Goal: Task Accomplishment & Management: Manage account settings

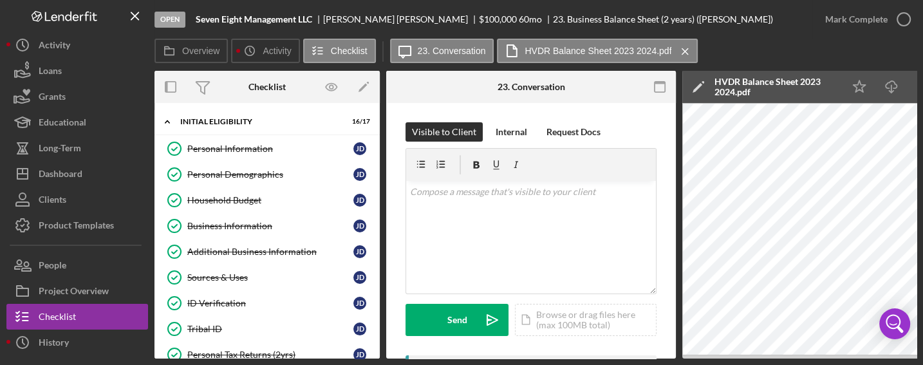
scroll to position [244, 0]
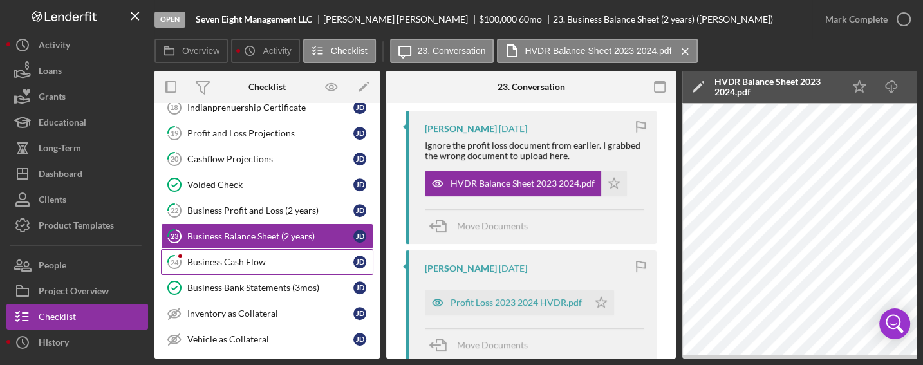
click at [290, 260] on div "Business Cash Flow" at bounding box center [270, 262] width 166 height 10
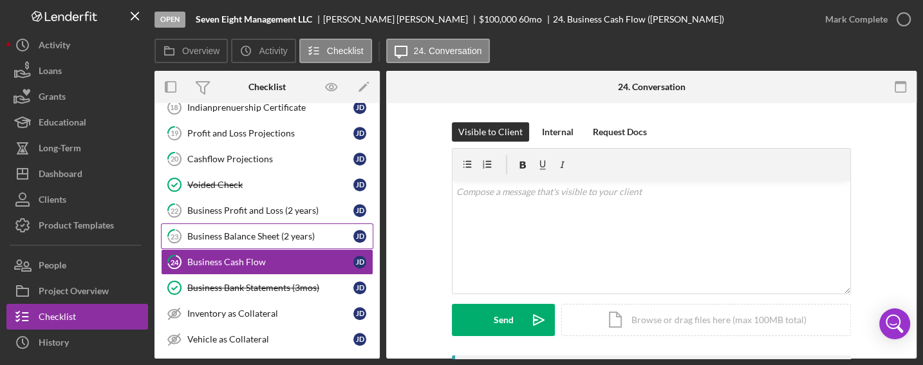
click at [270, 234] on div "Business Balance Sheet (2 years)" at bounding box center [270, 236] width 166 height 10
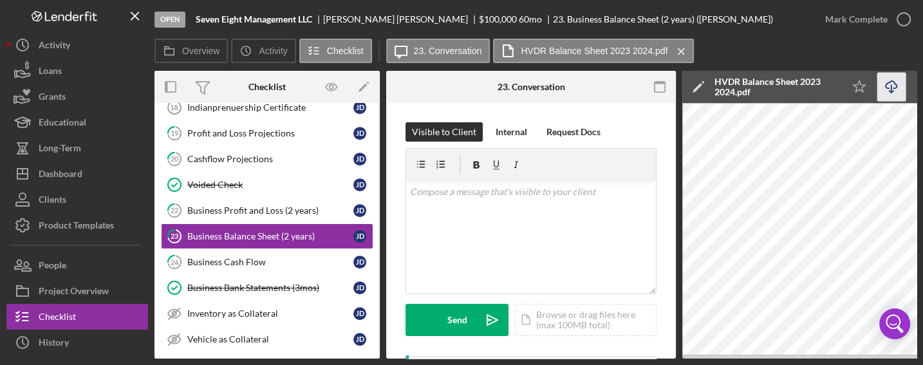
click at [889, 87] on icon "Icon/Download" at bounding box center [891, 87] width 29 height 29
click at [225, 257] on div "Business Cash Flow" at bounding box center [270, 262] width 166 height 10
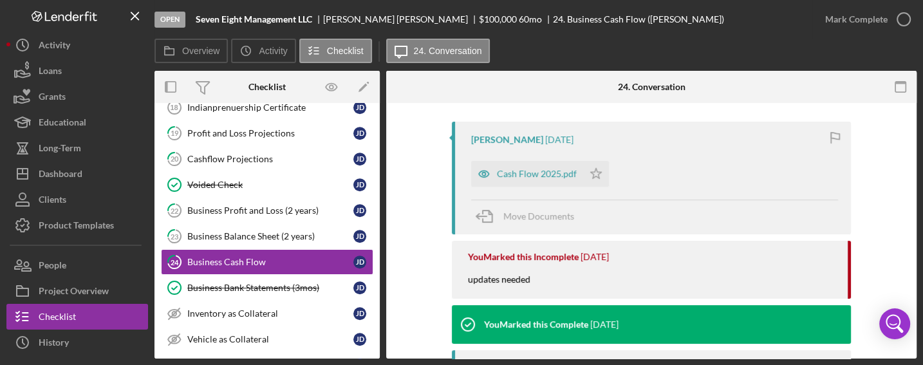
scroll to position [226, 0]
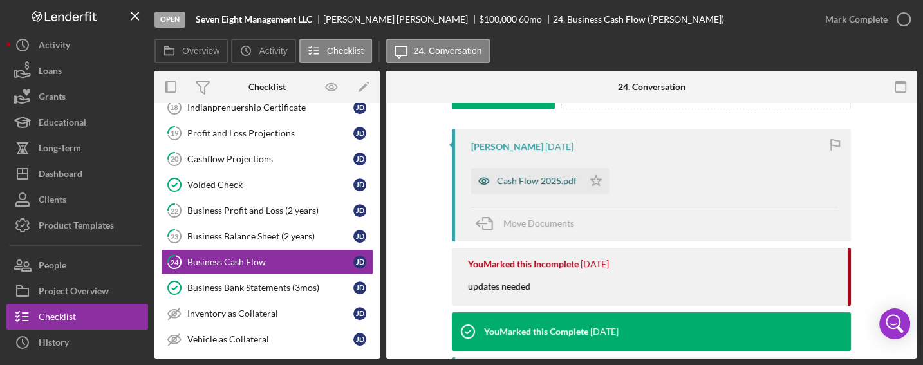
click at [508, 169] on div "Cash Flow 2025.pdf" at bounding box center [527, 181] width 112 height 26
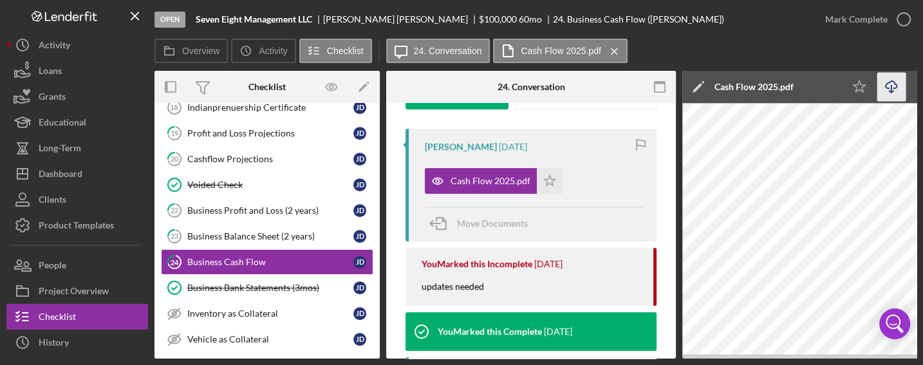
click at [889, 89] on icon "Icon/Download" at bounding box center [891, 87] width 29 height 29
click at [279, 231] on div "Business Balance Sheet (2 years)" at bounding box center [270, 236] width 166 height 10
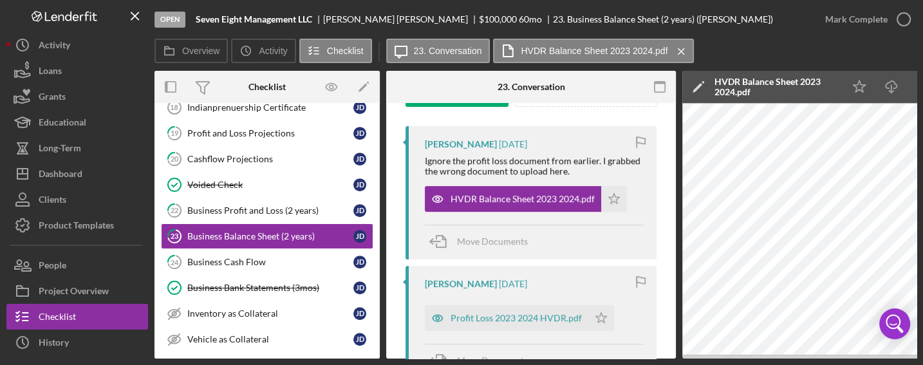
scroll to position [245, 0]
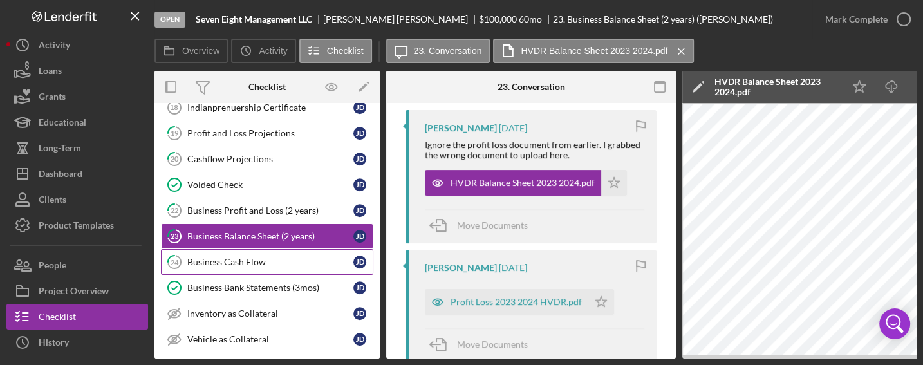
click at [251, 262] on div "Business Cash Flow" at bounding box center [270, 262] width 166 height 10
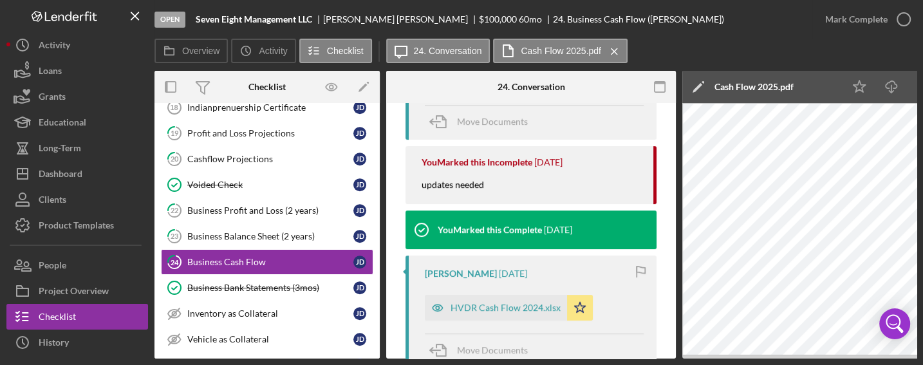
scroll to position [342, 0]
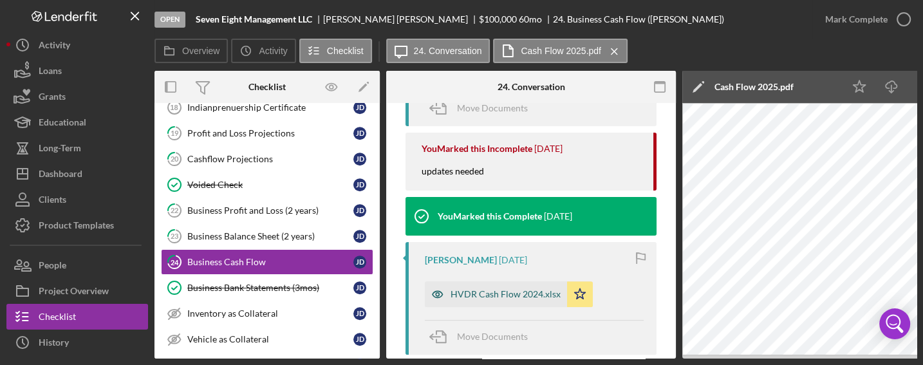
click at [520, 287] on div "HVDR Cash Flow 2024.xlsx" at bounding box center [496, 294] width 142 height 26
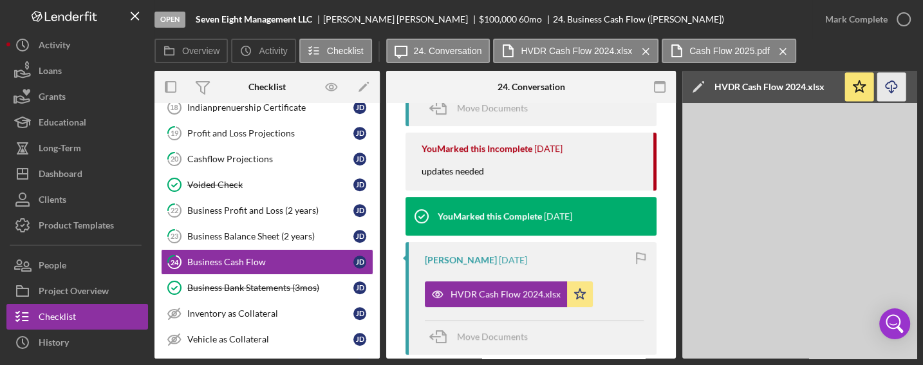
click at [891, 89] on line "button" at bounding box center [891, 88] width 0 height 7
drag, startPoint x: 650, startPoint y: 178, endPoint x: 655, endPoint y: 217, distance: 39.5
click at [655, 217] on div "Visible to Client Internal Request Docs v Color teal Color pink Remove color Ad…" at bounding box center [531, 138] width 290 height 755
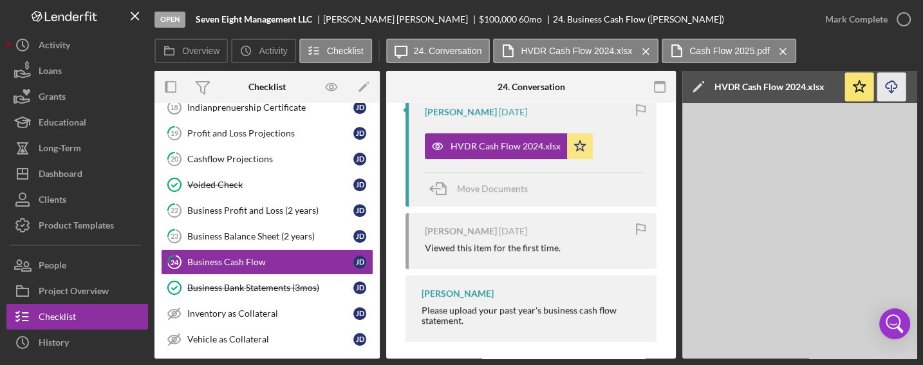
scroll to position [499, 0]
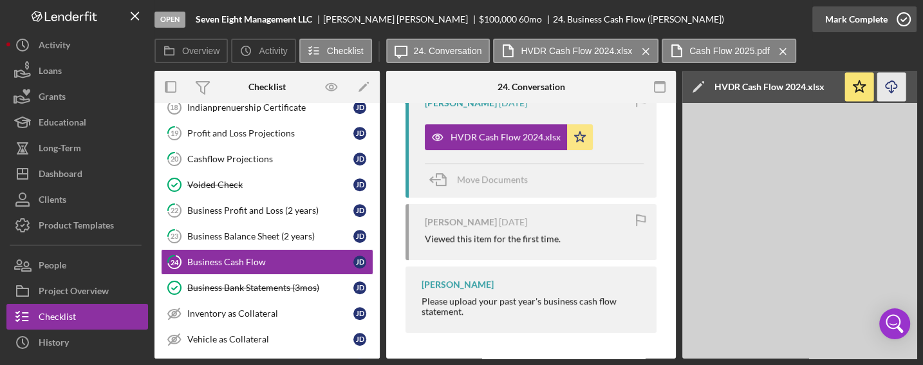
click at [903, 17] on icon "button" at bounding box center [903, 19] width 32 height 32
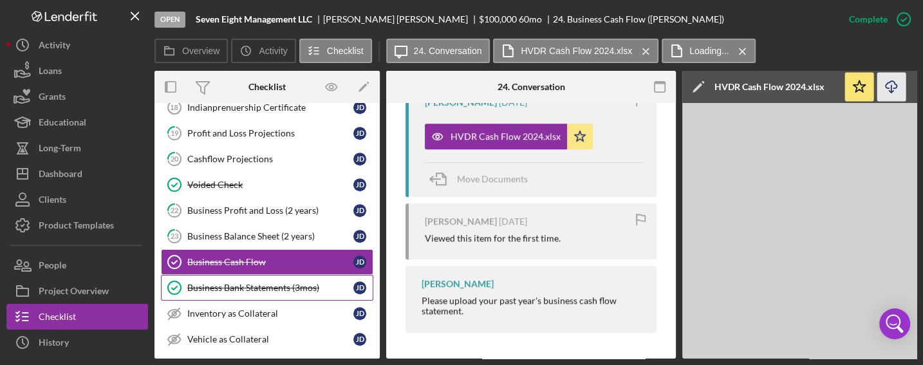
click at [264, 283] on div "Business Bank Statements (3mos)" at bounding box center [270, 287] width 166 height 10
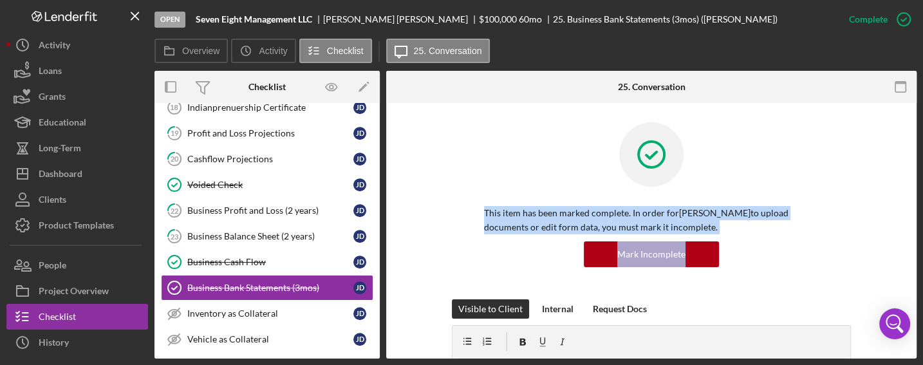
drag, startPoint x: 912, startPoint y: 119, endPoint x: 923, endPoint y: 220, distance: 101.5
click at [922, 220] on html "Open Seven Eight Management LLC [PERSON_NAME] $100,000 $100,000 60 mo 25. Busin…" at bounding box center [461, 182] width 923 height 365
click at [913, 167] on div "Business Bank Statements (3mos) Business Bank Statements (3mos) This item has b…" at bounding box center [651, 230] width 530 height 255
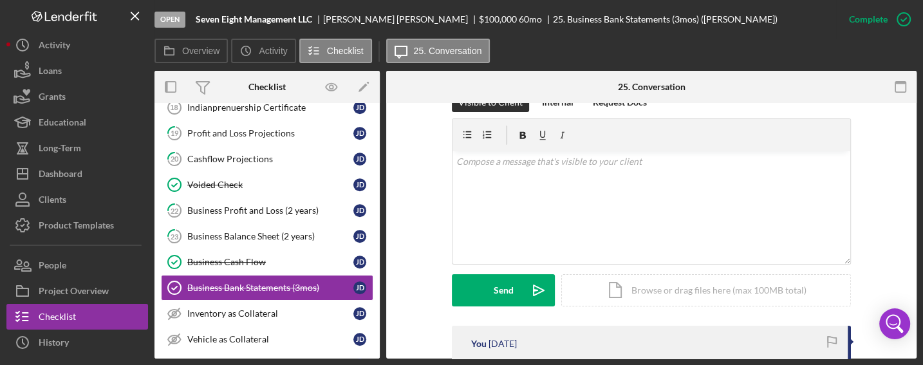
scroll to position [198, 0]
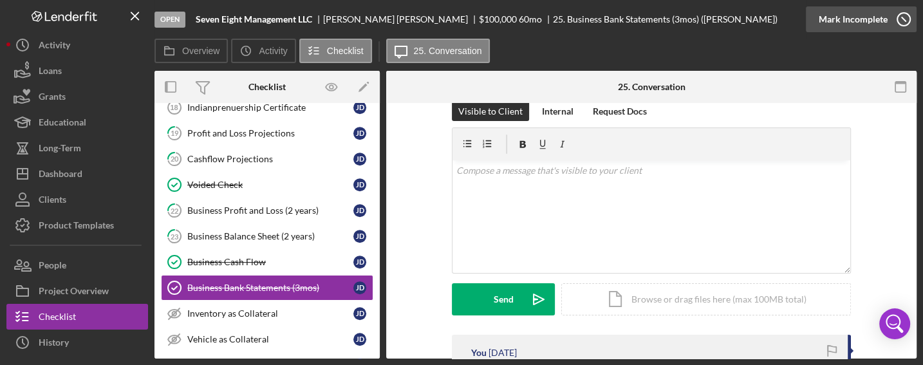
click at [902, 20] on icon "button" at bounding box center [903, 19] width 32 height 32
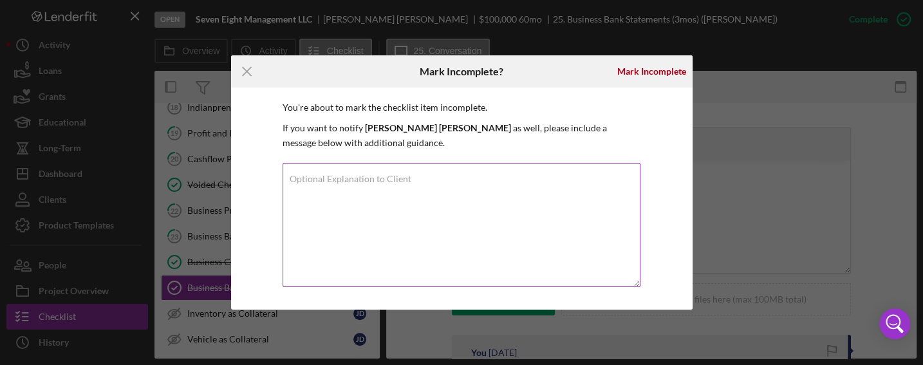
click at [331, 166] on div "Optional Explanation to Client" at bounding box center [461, 226] width 358 height 126
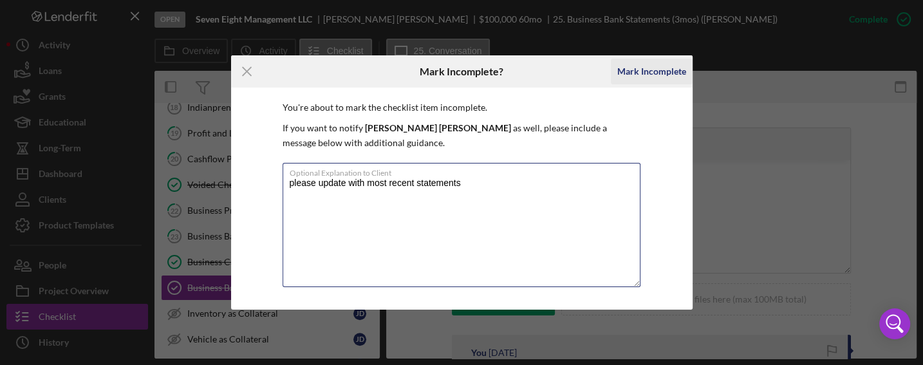
type textarea "please update with most recent statements"
click at [659, 75] on div "Mark Incomplete" at bounding box center [651, 72] width 69 height 26
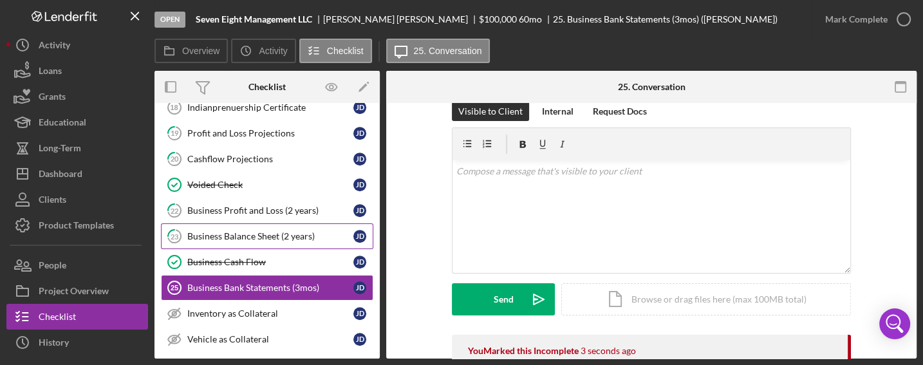
click at [232, 231] on div "Business Balance Sheet (2 years)" at bounding box center [270, 236] width 166 height 10
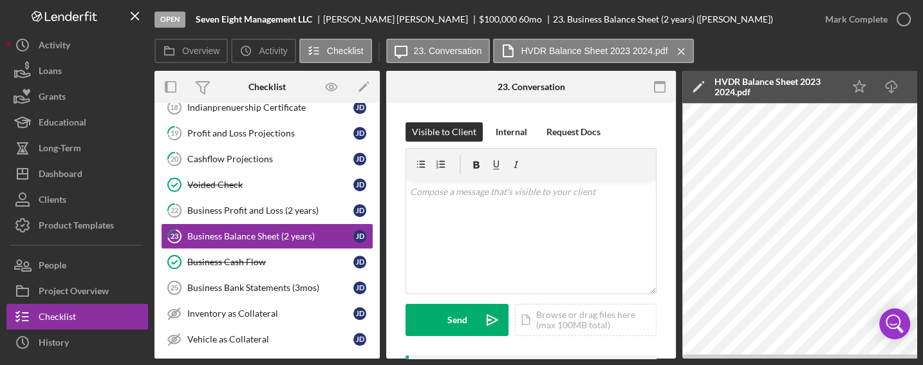
drag, startPoint x: 674, startPoint y: 152, endPoint x: 659, endPoint y: 103, distance: 51.3
click at [659, 103] on div "23 Business Balance Sheet (2 years) Visible to Client Internal Request Docs v C…" at bounding box center [531, 230] width 290 height 255
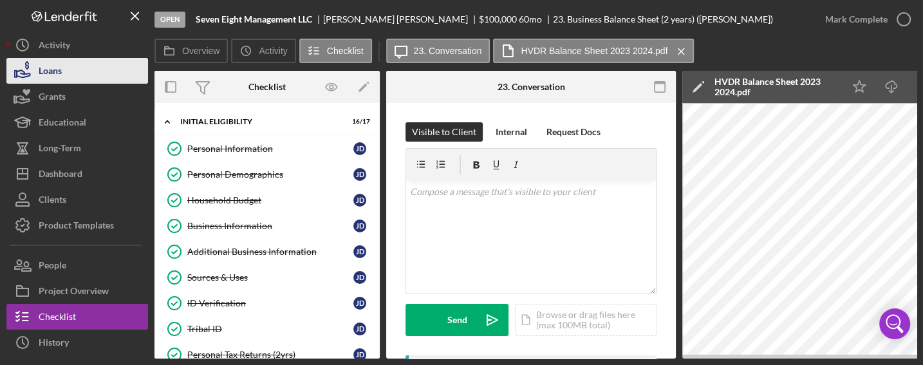
click at [53, 67] on div "Loans" at bounding box center [50, 72] width 23 height 29
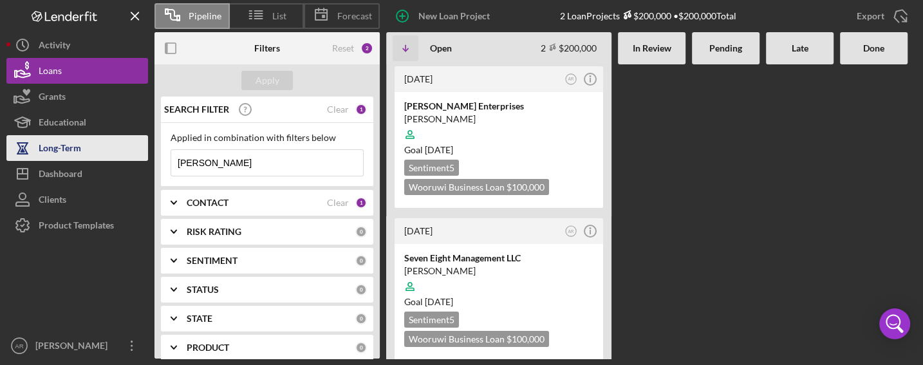
drag, startPoint x: 234, startPoint y: 163, endPoint x: 67, endPoint y: 155, distance: 166.9
click at [67, 155] on div "Pipeline List Forecast New Loan Project 2 Loan Projects $200,000 • $200,000 Tot…" at bounding box center [461, 179] width 910 height 358
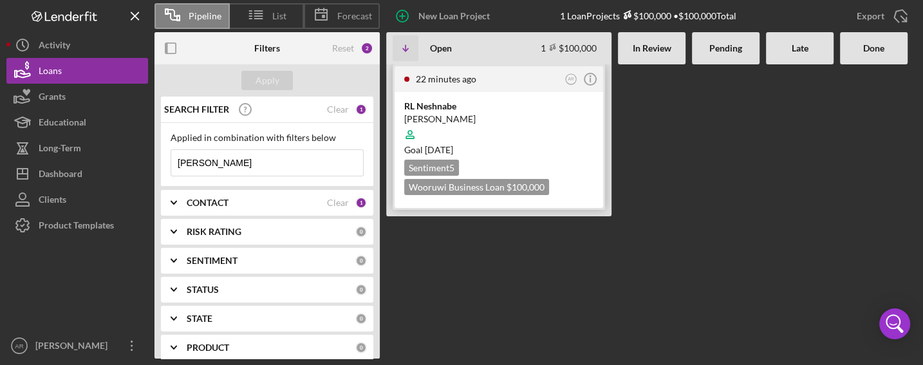
type input "[PERSON_NAME]"
click at [440, 99] on div "[PERSON_NAME] [PERSON_NAME] Goal [DATE] Sentiment 5 Wooruwi Business Loan $100,…" at bounding box center [498, 150] width 208 height 116
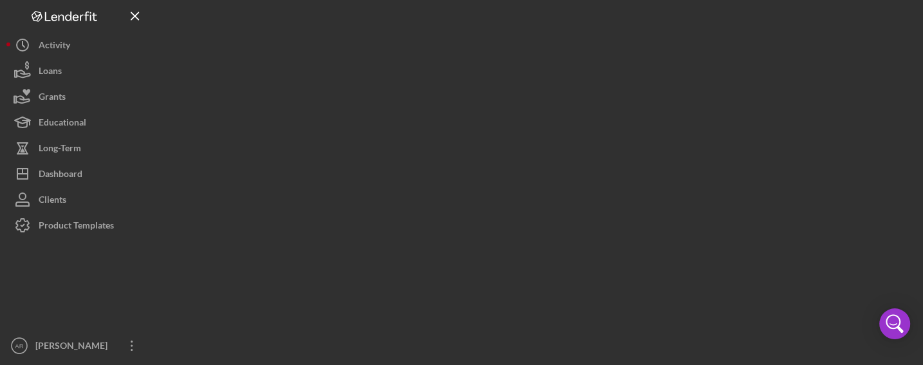
click at [440, 99] on div at bounding box center [535, 179] width 762 height 358
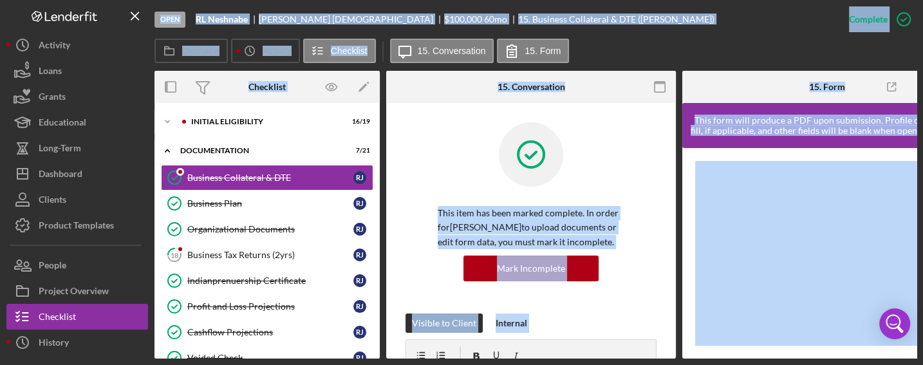
click at [624, 203] on div "This item has been marked complete. In order for [PERSON_NAME] to upload docume…" at bounding box center [530, 217] width 251 height 191
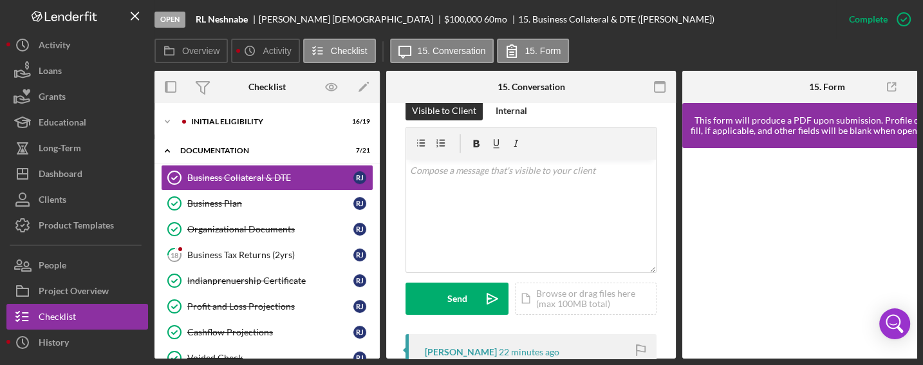
scroll to position [205, 0]
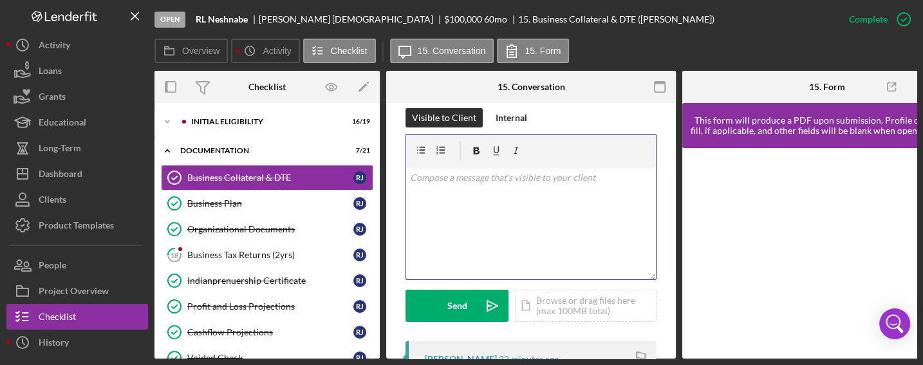
click at [520, 197] on div "v Color teal Color pink Remove color Add row above Add row below Add column bef…" at bounding box center [531, 223] width 250 height 113
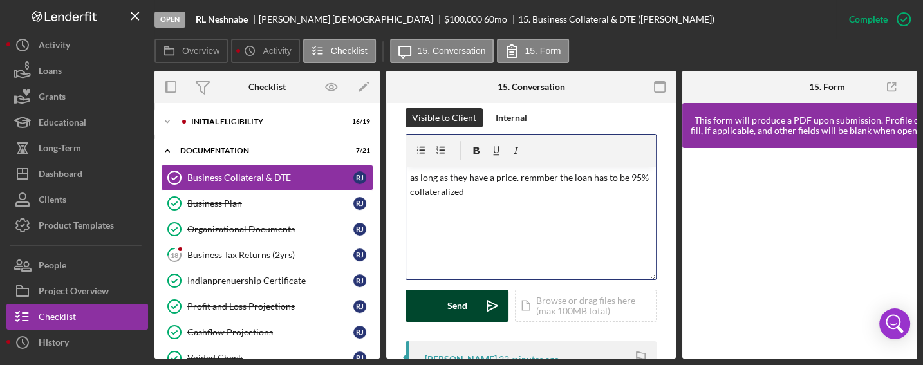
click at [459, 300] on div "Send" at bounding box center [457, 306] width 20 height 32
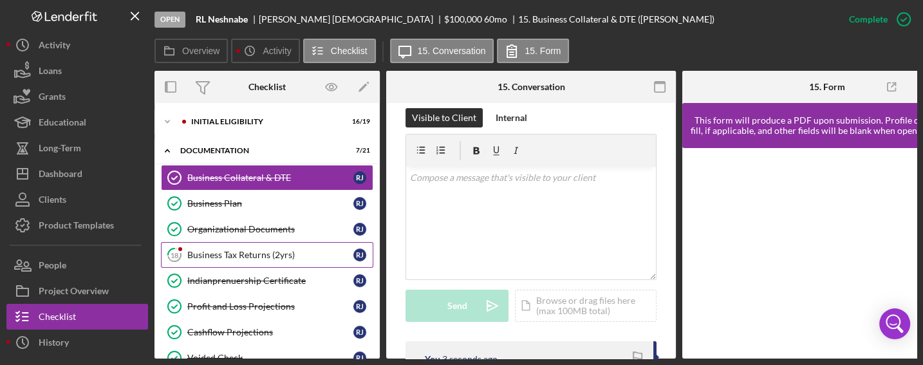
click at [243, 257] on div "Business Tax Returns (2yrs)" at bounding box center [270, 255] width 166 height 10
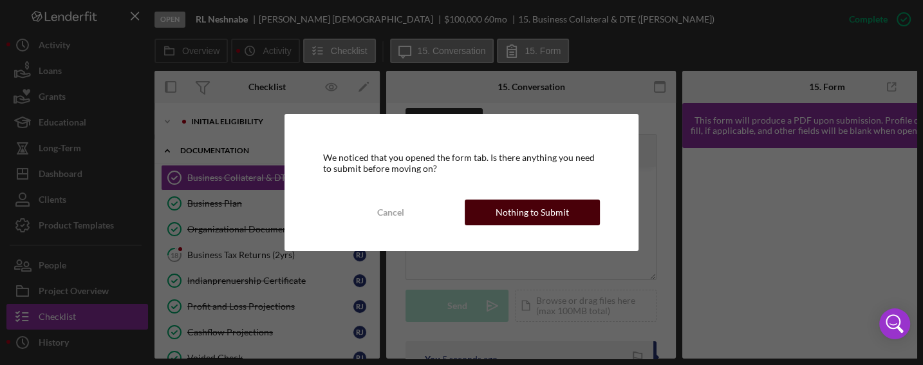
click at [524, 219] on div "Nothing to Submit" at bounding box center [531, 212] width 73 height 26
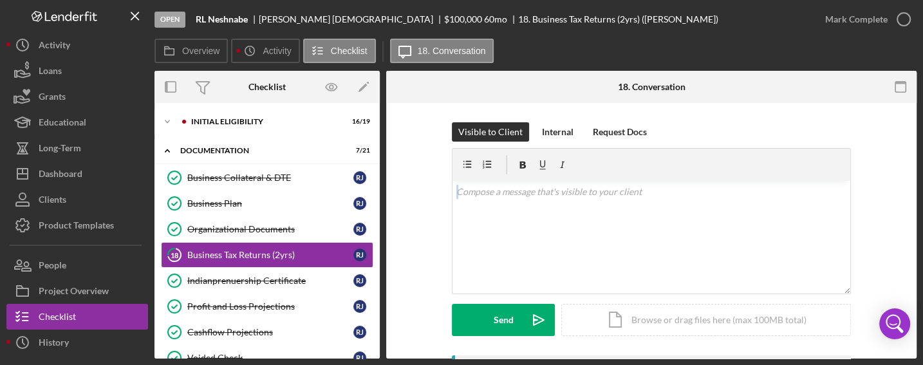
drag, startPoint x: 916, startPoint y: 150, endPoint x: 919, endPoint y: 192, distance: 41.9
click at [919, 192] on div "Open RL Neshnabe [PERSON_NAME] $100,000 $100,000 60 mo 18. Business Tax Returns…" at bounding box center [461, 182] width 923 height 365
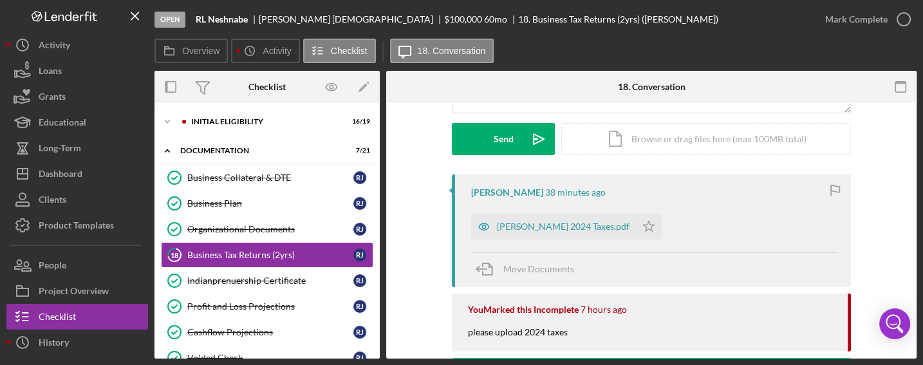
scroll to position [190, 0]
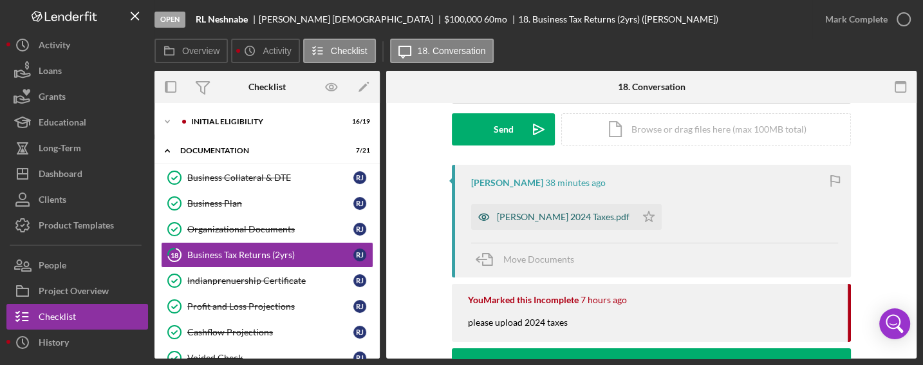
click at [541, 214] on div "[PERSON_NAME] 2024 Taxes.pdf" at bounding box center [563, 217] width 133 height 10
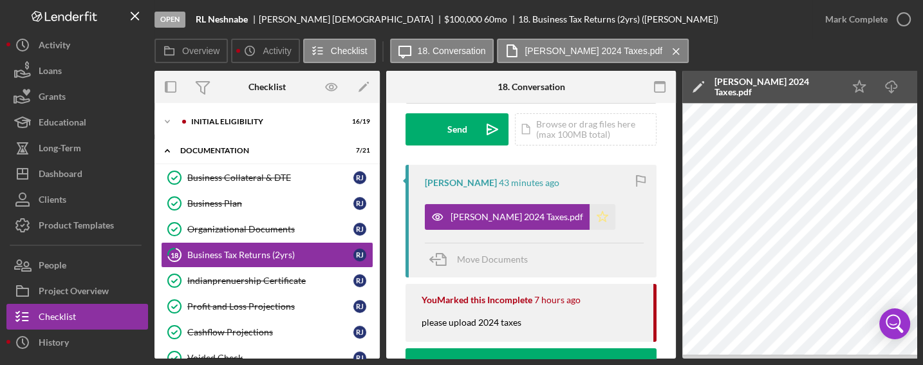
click at [589, 213] on icon "Icon/Star" at bounding box center [602, 217] width 26 height 26
click at [894, 80] on icon "Icon/Download" at bounding box center [891, 87] width 29 height 29
